Goal: Task Accomplishment & Management: Use online tool/utility

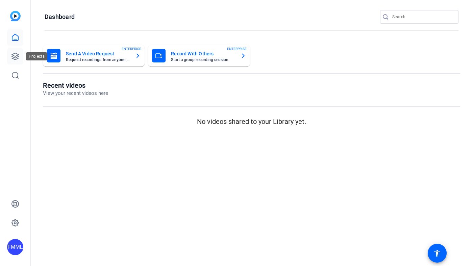
click at [12, 56] on icon at bounding box center [15, 56] width 8 height 8
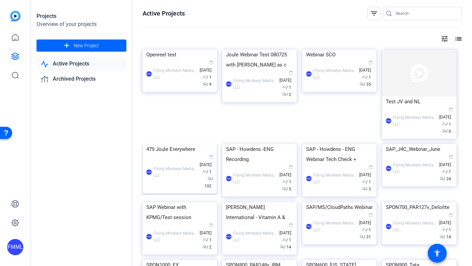
click at [177, 144] on img at bounding box center [180, 144] width 74 height 0
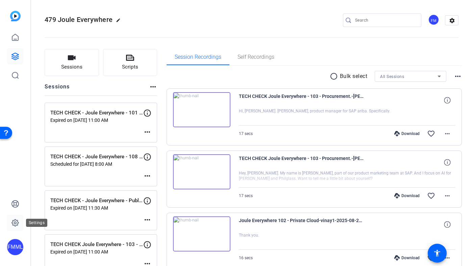
click at [11, 225] on icon at bounding box center [15, 223] width 8 height 8
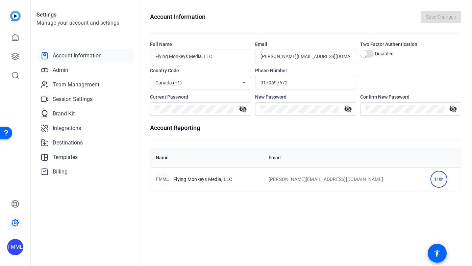
click at [14, 242] on div "FMML" at bounding box center [15, 247] width 16 height 16
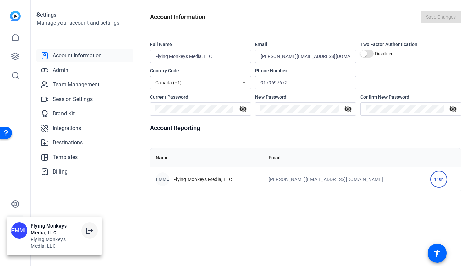
click at [86, 231] on mat-icon "logout" at bounding box center [90, 231] width 8 height 8
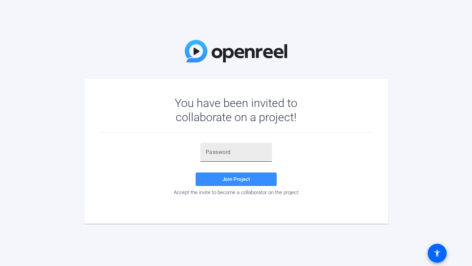
click at [223, 149] on input "text" at bounding box center [236, 152] width 61 height 8
paste input ")CcX2,"
type input ")CcX2,"
click at [233, 184] on span at bounding box center [236, 179] width 81 height 16
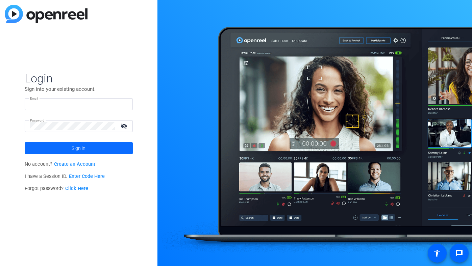
type input "[PERSON_NAME][EMAIL_ADDRESS][DOMAIN_NAME]"
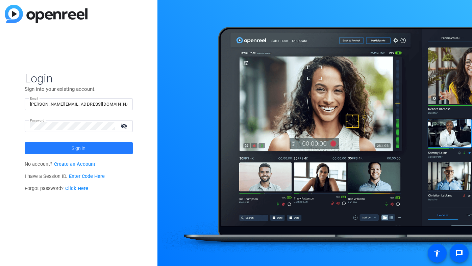
click at [100, 144] on span at bounding box center [79, 148] width 108 height 16
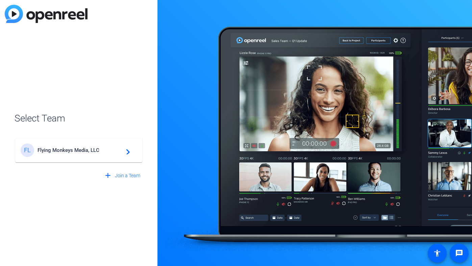
click at [77, 152] on span "Flying Monkeys Media, LLC" at bounding box center [80, 150] width 85 height 6
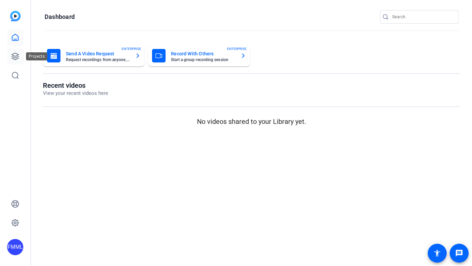
click at [19, 49] on link at bounding box center [15, 56] width 16 height 16
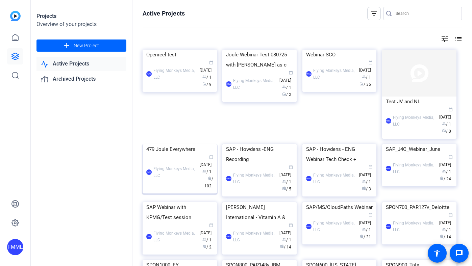
click at [172, 155] on div "479 Joule Everywhere" at bounding box center [179, 149] width 67 height 10
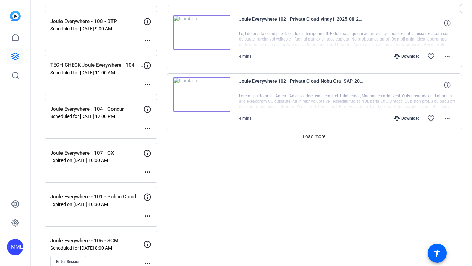
scroll to position [635, 0]
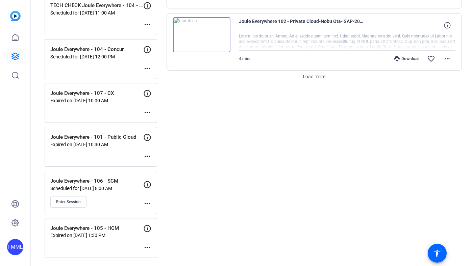
click at [141, 201] on div "Enter Session" at bounding box center [96, 201] width 93 height 11
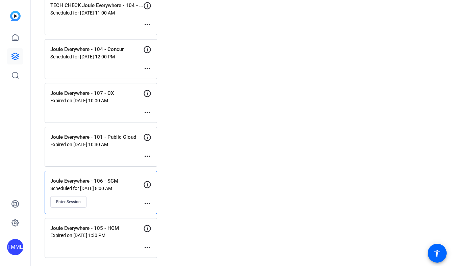
click at [147, 203] on mat-icon "more_horiz" at bounding box center [147, 204] width 8 height 8
click at [156, 213] on span "Edit Session" at bounding box center [164, 214] width 31 height 8
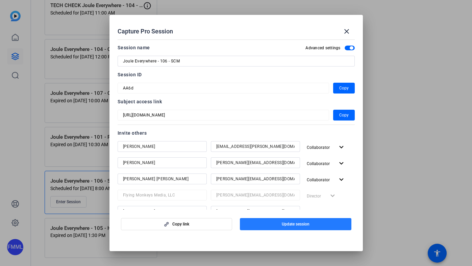
click at [301, 227] on span "button" at bounding box center [296, 224] width 112 height 16
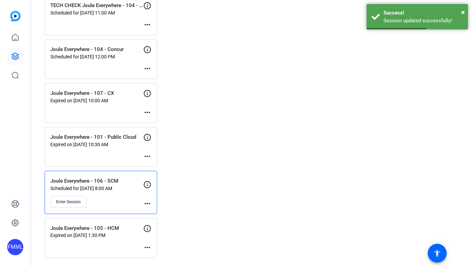
click at [145, 203] on mat-icon "more_horiz" at bounding box center [147, 204] width 8 height 8
click at [163, 213] on span "Edit Session" at bounding box center [164, 214] width 31 height 8
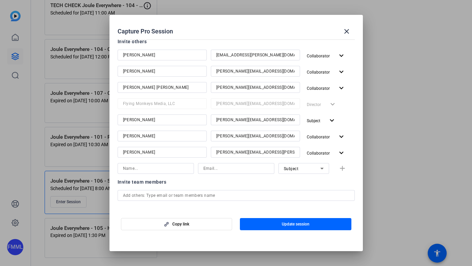
scroll to position [95, 0]
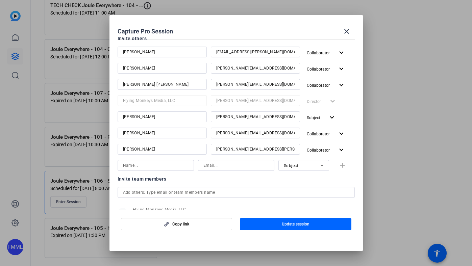
click at [48, 246] on div at bounding box center [236, 133] width 472 height 266
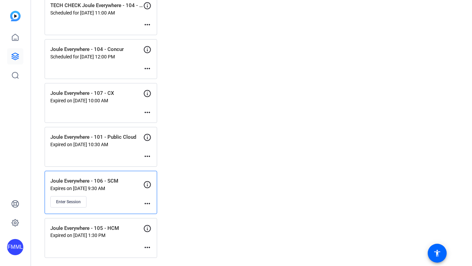
click at [17, 249] on div "FMML" at bounding box center [15, 247] width 16 height 16
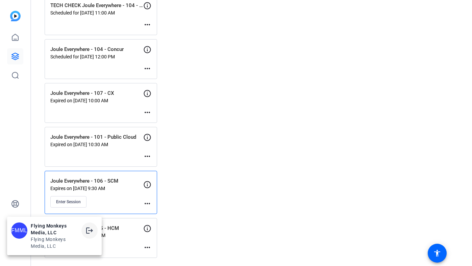
click at [92, 229] on mat-icon "logout" at bounding box center [90, 231] width 8 height 8
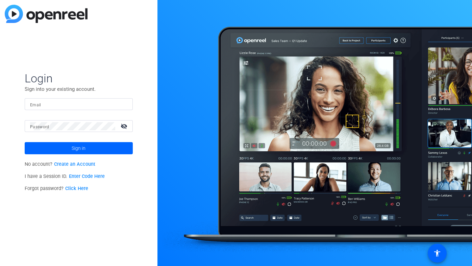
type input "jim@flyingmonkeysmedia.com"
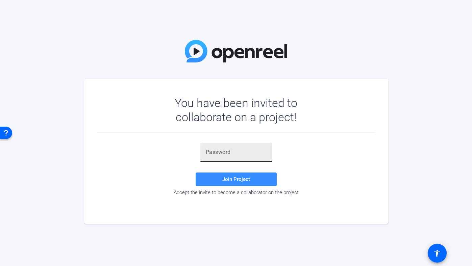
click at [230, 153] on input "text" at bounding box center [236, 152] width 61 height 8
paste input "'Z8yqb"
type input "'Z8yqb"
click at [241, 177] on span "Join Project" at bounding box center [236, 179] width 28 height 6
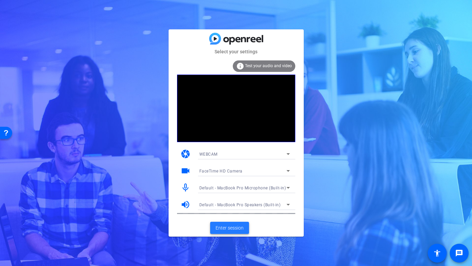
click at [233, 229] on span "Enter session" at bounding box center [230, 228] width 28 height 7
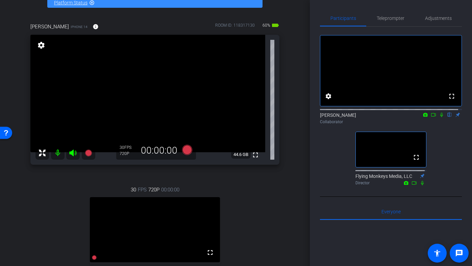
scroll to position [42, 0]
click at [306, 47] on div "Joule Everywhere - 106 - SCM account_box grid_on settings info logout We have u…" at bounding box center [155, 91] width 310 height 266
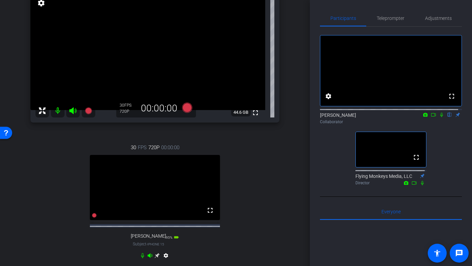
scroll to position [82, 0]
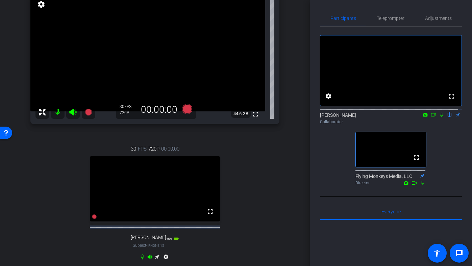
drag, startPoint x: 306, startPoint y: 114, endPoint x: 305, endPoint y: 86, distance: 28.1
click at [305, 86] on div "Joule Everywhere - 106 - SCM account_box grid_on settings info logout We have u…" at bounding box center [155, 51] width 310 height 266
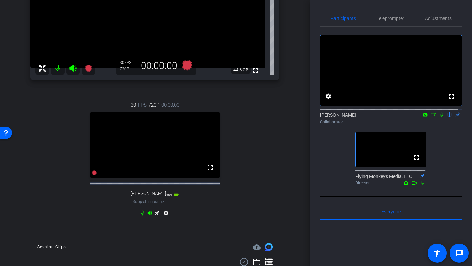
scroll to position [127, 0]
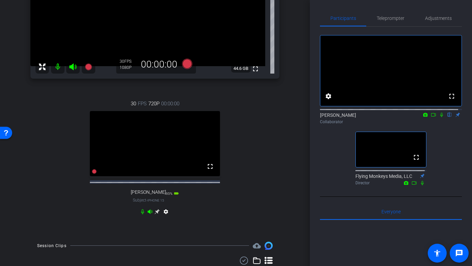
click at [310, 100] on div "Participants Teleprompter Adjustments fullscreen settings Paige Sommer flip Col…" at bounding box center [391, 133] width 162 height 266
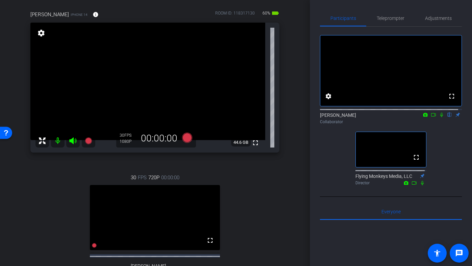
scroll to position [48, 0]
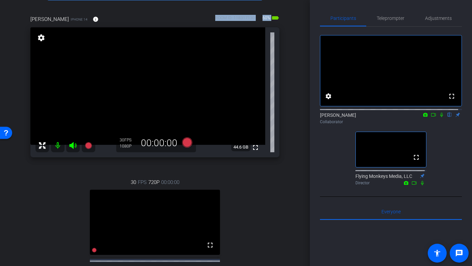
drag, startPoint x: 209, startPoint y: 19, endPoint x: 257, endPoint y: 22, distance: 48.7
click at [257, 22] on div "Uwe Erdtmann iPhone 14 info ROOM ID: 118317130 60% battery_std" at bounding box center [154, 19] width 249 height 16
click at [253, 12] on div "Uwe Erdtmann iPhone 14 info ROOM ID: 118317130 60% battery_std" at bounding box center [154, 19] width 249 height 16
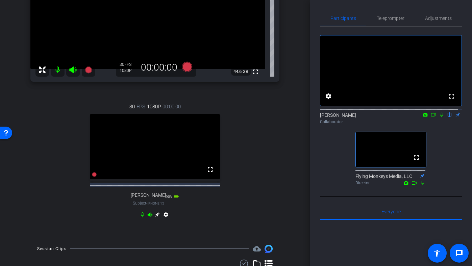
scroll to position [191, 0]
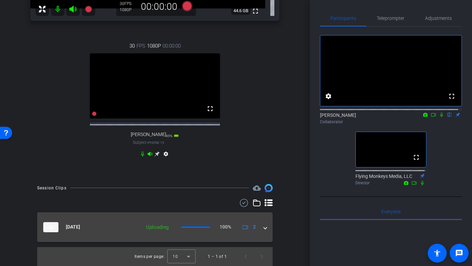
click at [264, 229] on span at bounding box center [265, 227] width 3 height 7
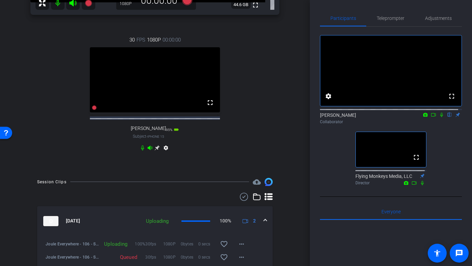
scroll to position [228, 0]
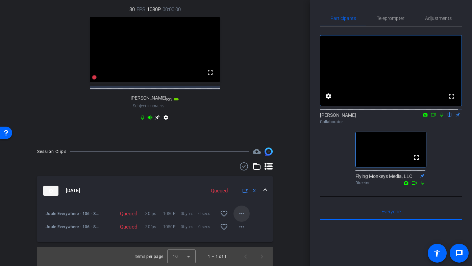
click at [241, 219] on span at bounding box center [242, 214] width 16 height 16
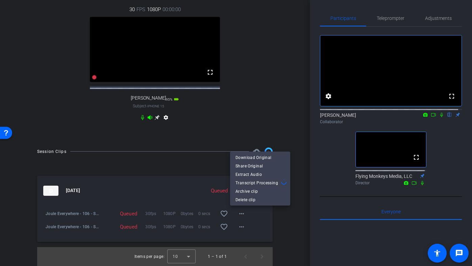
click at [296, 151] on div at bounding box center [236, 133] width 472 height 266
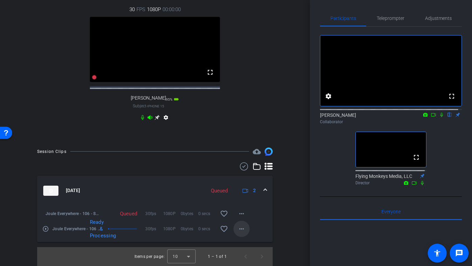
click at [238, 231] on mat-icon "more_horiz" at bounding box center [242, 229] width 8 height 8
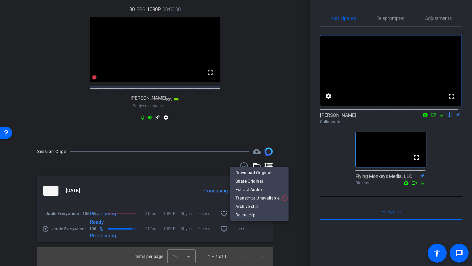
click at [179, 190] on div at bounding box center [236, 133] width 472 height 266
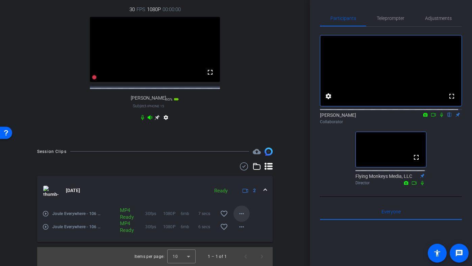
click at [238, 213] on mat-icon "more_horiz" at bounding box center [242, 214] width 8 height 8
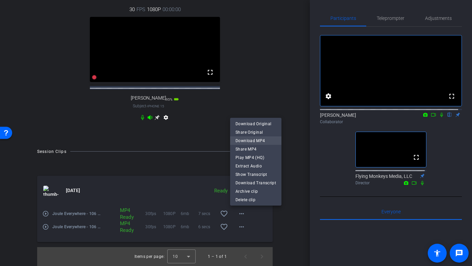
click at [246, 143] on span "Download MP4" at bounding box center [256, 141] width 41 height 8
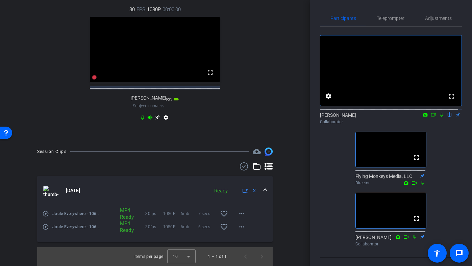
click at [246, 203] on mat-expansion-panel-header "Aug 21, 2025 Ready 2" at bounding box center [155, 191] width 236 height 30
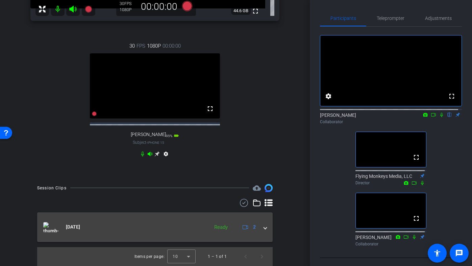
scroll to position [191, 0]
click at [266, 231] on mat-expansion-panel-header "Aug 21, 2025 Ready 2" at bounding box center [155, 228] width 236 height 30
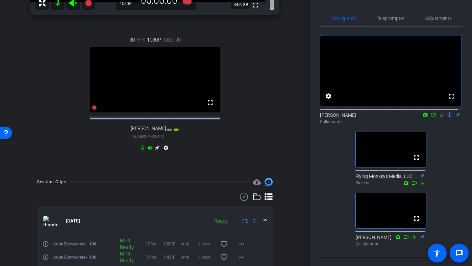
scroll to position [228, 0]
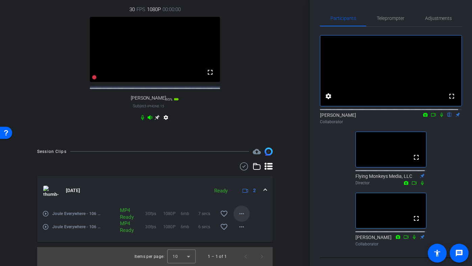
click at [240, 213] on mat-icon "more_horiz" at bounding box center [242, 214] width 8 height 8
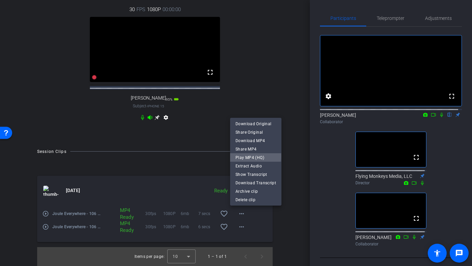
click at [250, 156] on span "Play MP4 (HQ)" at bounding box center [256, 158] width 41 height 8
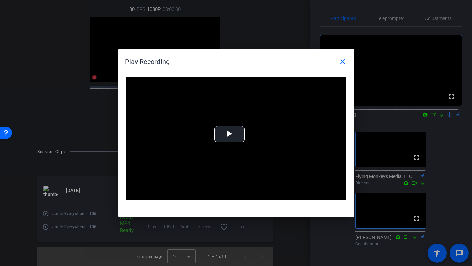
click at [408, 128] on div at bounding box center [236, 133] width 472 height 266
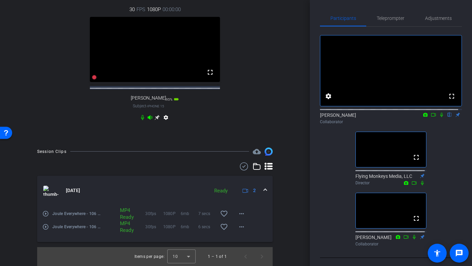
click at [439, 117] on icon at bounding box center [441, 115] width 5 height 5
click at [234, 213] on span at bounding box center [242, 214] width 16 height 16
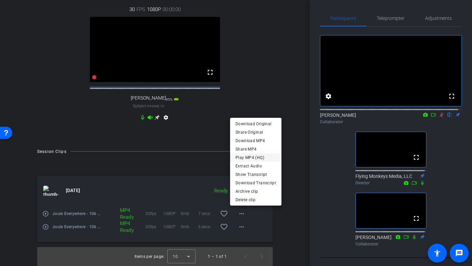
click at [253, 161] on span "Play MP4 (HQ)" at bounding box center [256, 158] width 41 height 8
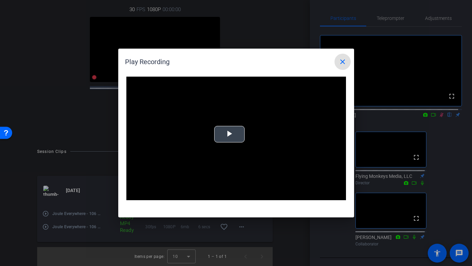
click at [230, 135] on span "Video Player" at bounding box center [230, 135] width 0 height 0
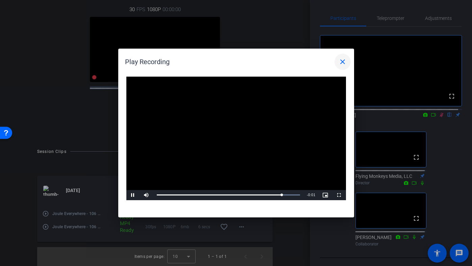
click at [341, 61] on mat-icon "close" at bounding box center [343, 62] width 8 height 8
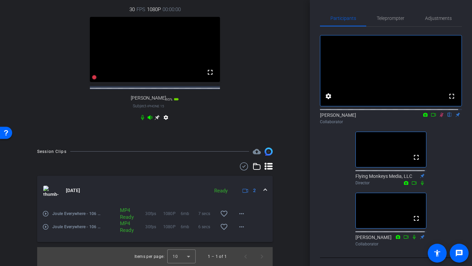
click at [439, 117] on icon at bounding box center [441, 115] width 5 height 5
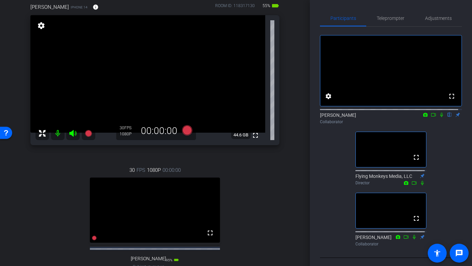
scroll to position [60, 0]
click at [311, 110] on div "Participants Teleprompter Adjustments fullscreen settings Paige Sommer flip Col…" at bounding box center [391, 133] width 162 height 266
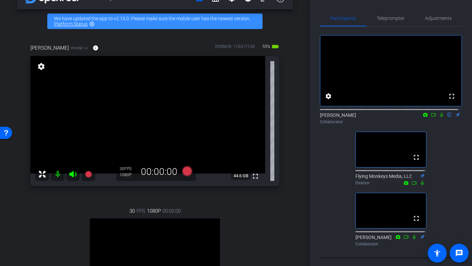
scroll to position [18, 0]
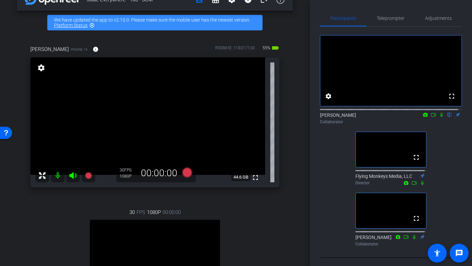
click at [439, 117] on icon at bounding box center [441, 115] width 5 height 5
click at [431, 117] on icon at bounding box center [433, 115] width 5 height 5
drag, startPoint x: 447, startPoint y: 121, endPoint x: 456, endPoint y: 143, distance: 23.6
click at [456, 143] on div "No Video Paige Sommer Collaborator fullscreen Flying Monkeys Media, LLC Directo…" at bounding box center [391, 138] width 142 height 223
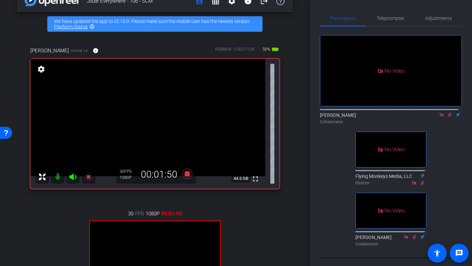
scroll to position [26, 0]
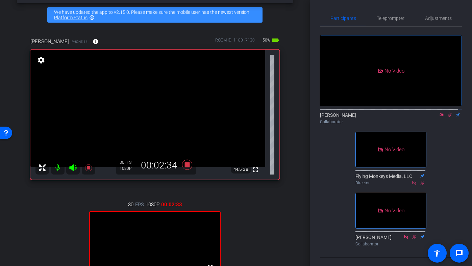
click at [447, 117] on icon at bounding box center [449, 115] width 5 height 5
click at [186, 167] on icon at bounding box center [187, 165] width 10 height 10
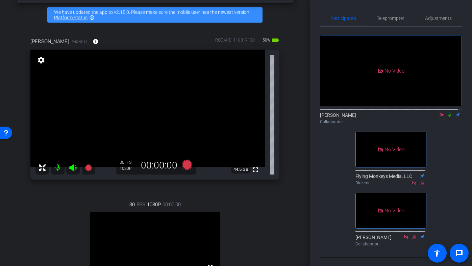
click at [440, 117] on icon at bounding box center [442, 115] width 4 height 4
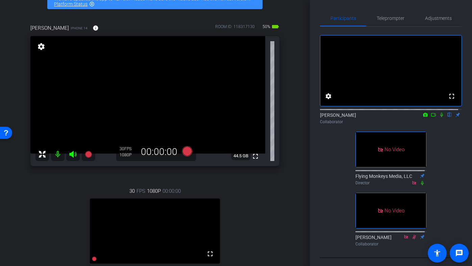
scroll to position [41, 0]
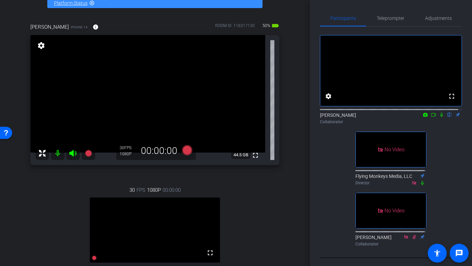
click at [439, 117] on icon at bounding box center [441, 115] width 5 height 5
click at [431, 117] on icon at bounding box center [433, 115] width 5 height 5
click at [381, 125] on div "Collaborator" at bounding box center [391, 122] width 142 height 6
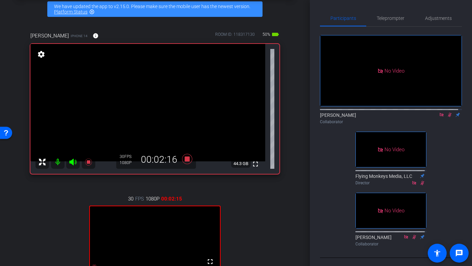
scroll to position [44, 0]
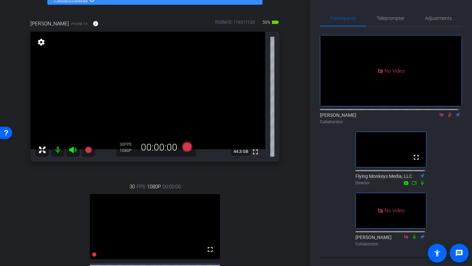
click at [447, 117] on icon at bounding box center [449, 115] width 5 height 5
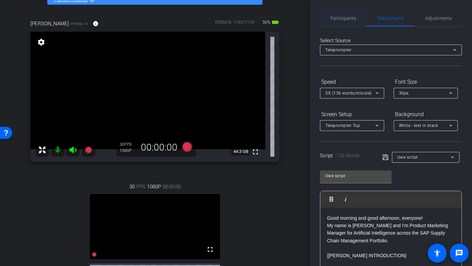
click at [325, 21] on div "Participants" at bounding box center [343, 18] width 46 height 16
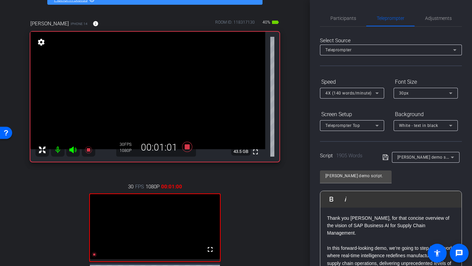
scroll to position [117, 0]
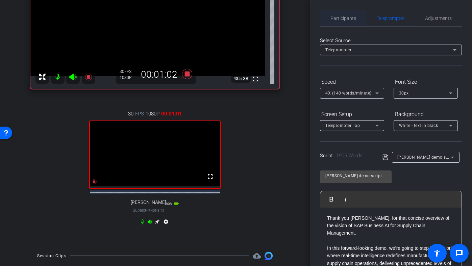
click at [340, 15] on span "Participants" at bounding box center [344, 18] width 26 height 16
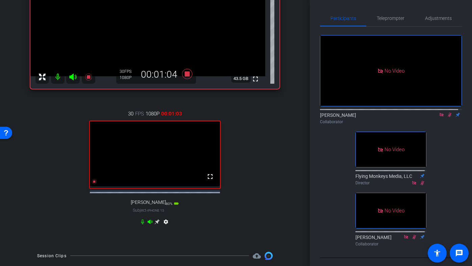
click at [154, 228] on div "settings" at bounding box center [155, 223] width 30 height 8
click at [156, 224] on icon at bounding box center [157, 221] width 5 height 5
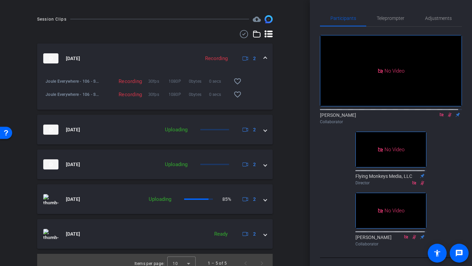
scroll to position [365, 0]
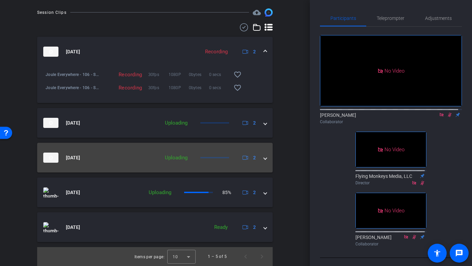
click at [266, 162] on mat-expansion-panel-header "Aug 21, 2025 Uploading 2" at bounding box center [155, 158] width 236 height 30
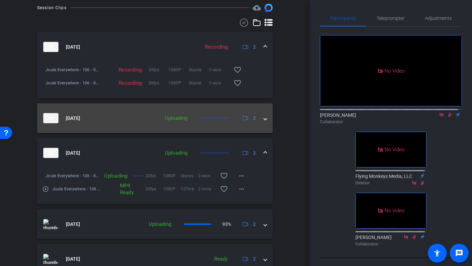
click at [190, 123] on mat-panel-description "Uploading 2" at bounding box center [210, 118] width 97 height 10
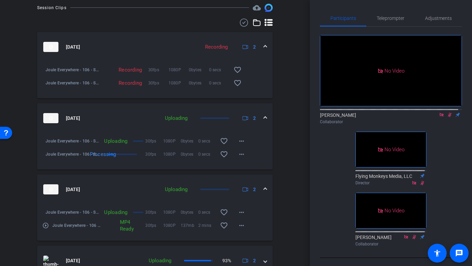
click at [135, 147] on div "Uploading 30fps 1080P 0bytes 0 secs favorite_border more_horiz" at bounding box center [175, 141] width 149 height 16
click at [181, 144] on span "0bytes" at bounding box center [190, 141] width 18 height 7
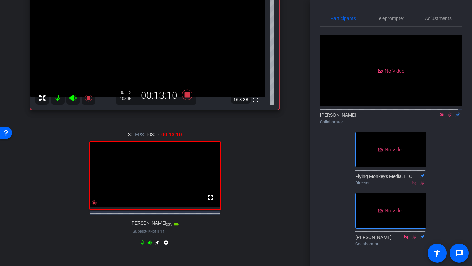
scroll to position [80, 0]
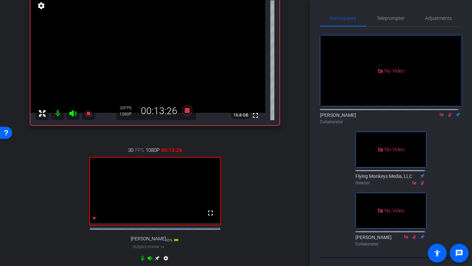
drag, startPoint x: 306, startPoint y: 89, endPoint x: 314, endPoint y: 161, distance: 72.2
click at [314, 161] on div "Joule Everywhere - 106 - SCM account_box grid_on settings info logout We have u…" at bounding box center [236, 133] width 472 height 266
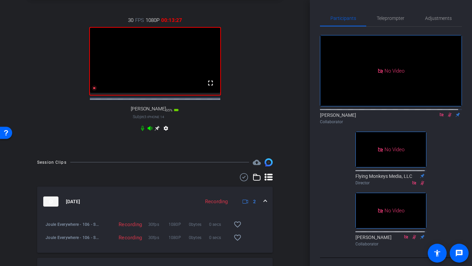
scroll to position [334, 0]
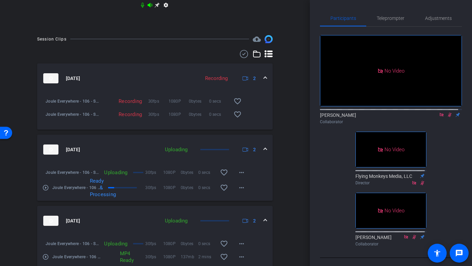
click at [292, 193] on div "Joule Everywhere - 106 - SCM account_box grid_on settings info logout We have u…" at bounding box center [155, 133] width 310 height 266
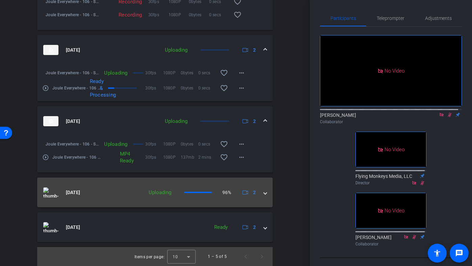
click at [264, 194] on span at bounding box center [265, 192] width 3 height 7
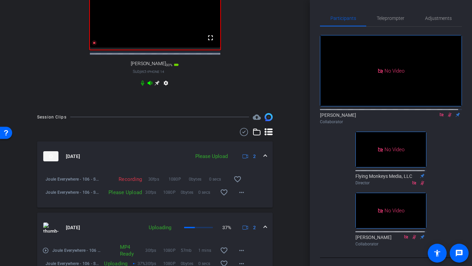
scroll to position [256, 0]
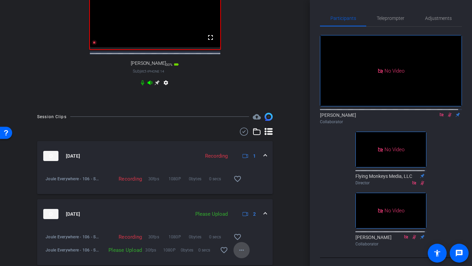
click at [238, 254] on mat-icon "more_horiz" at bounding box center [242, 250] width 8 height 8
click at [242, 222] on span "Upload" at bounding box center [249, 224] width 27 height 8
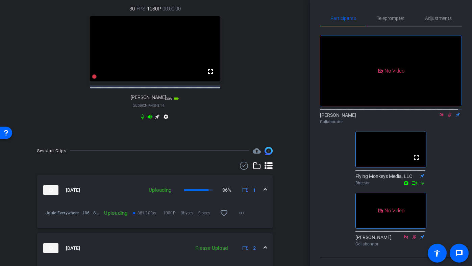
scroll to position [301, 0]
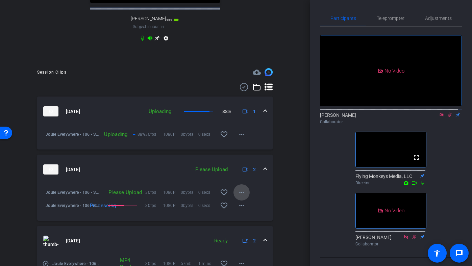
click at [238, 197] on mat-icon "more_horiz" at bounding box center [242, 193] width 8 height 8
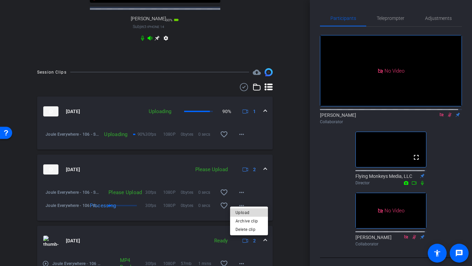
click at [242, 210] on span "Upload" at bounding box center [249, 213] width 27 height 8
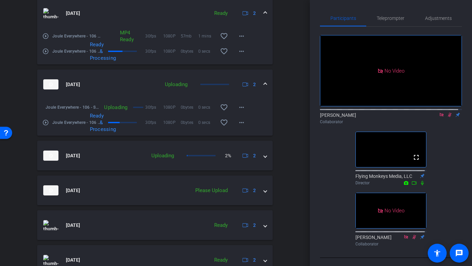
scroll to position [530, 0]
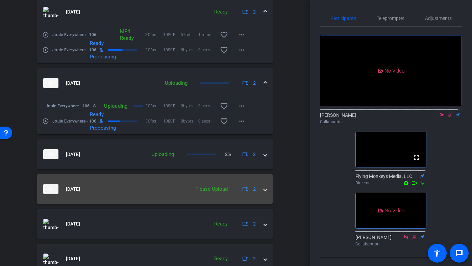
click at [264, 193] on span at bounding box center [265, 189] width 3 height 7
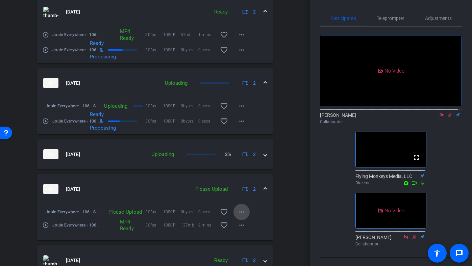
click at [238, 216] on mat-icon "more_horiz" at bounding box center [242, 212] width 8 height 8
click at [239, 231] on span "Upload" at bounding box center [249, 232] width 27 height 8
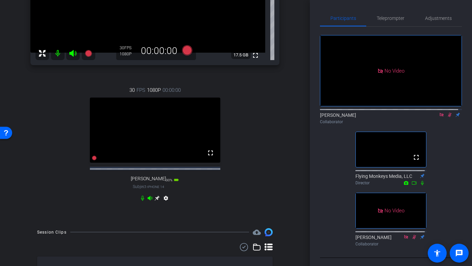
scroll to position [142, 0]
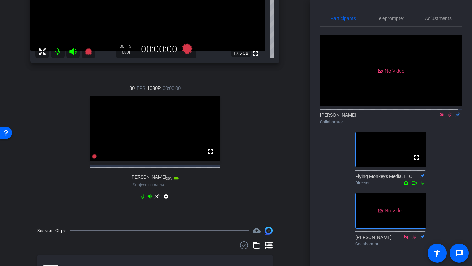
click at [447, 113] on icon at bounding box center [449, 115] width 5 height 5
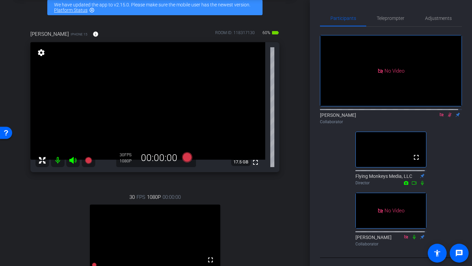
scroll to position [34, 0]
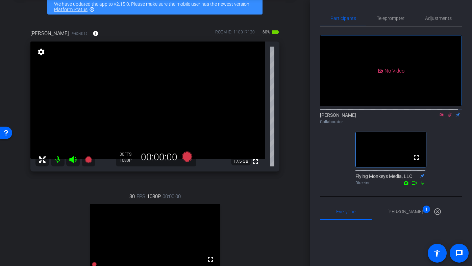
click at [447, 113] on icon at bounding box center [449, 115] width 5 height 5
